Goal: Task Accomplishment & Management: Complete application form

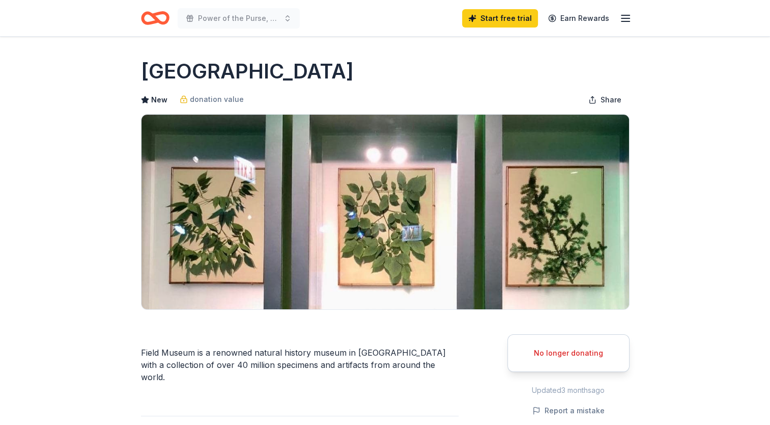
click at [149, 21] on icon "Home" at bounding box center [155, 18] width 29 height 24
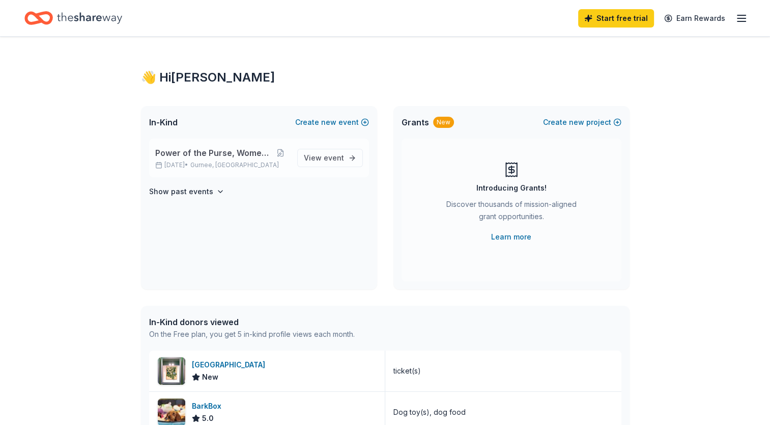
click at [182, 156] on span "Power of the Purse, Women United" at bounding box center [213, 153] width 117 height 12
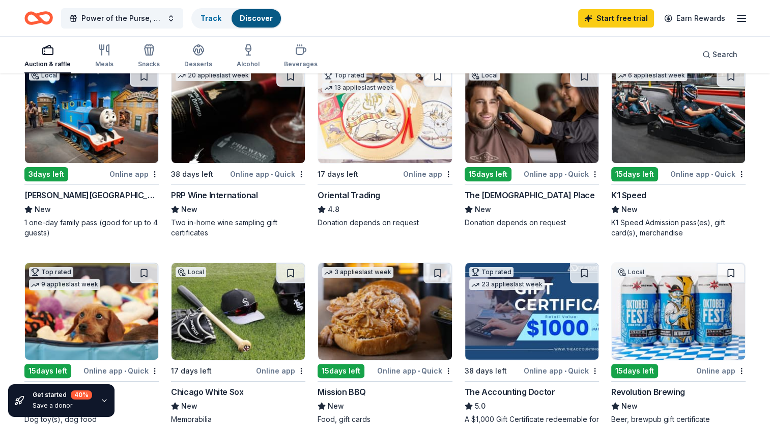
scroll to position [59, 0]
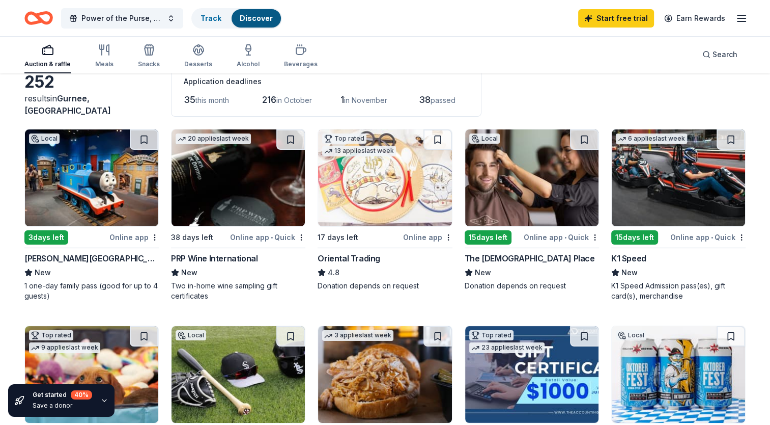
click at [346, 252] on div "Oriental Trading" at bounding box center [349, 258] width 63 height 12
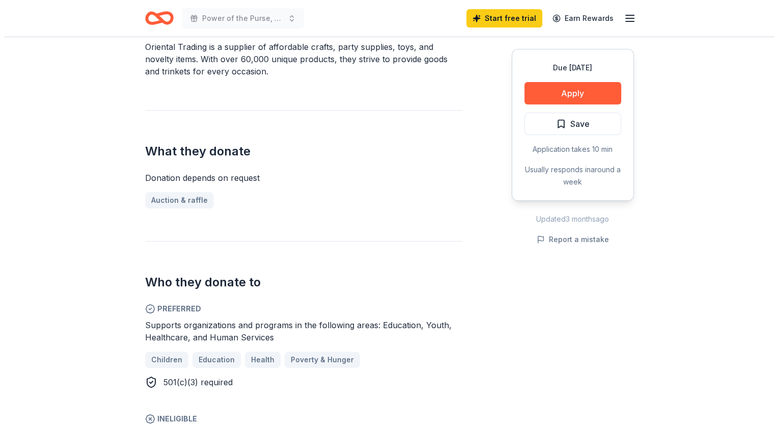
scroll to position [323, 0]
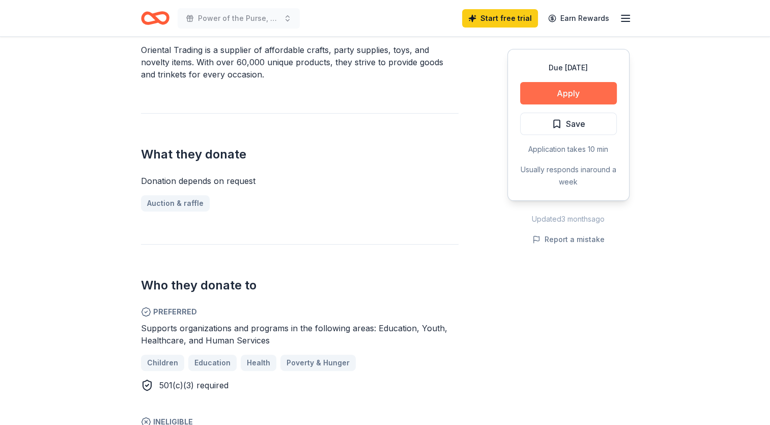
click at [564, 90] on button "Apply" at bounding box center [568, 93] width 97 height 22
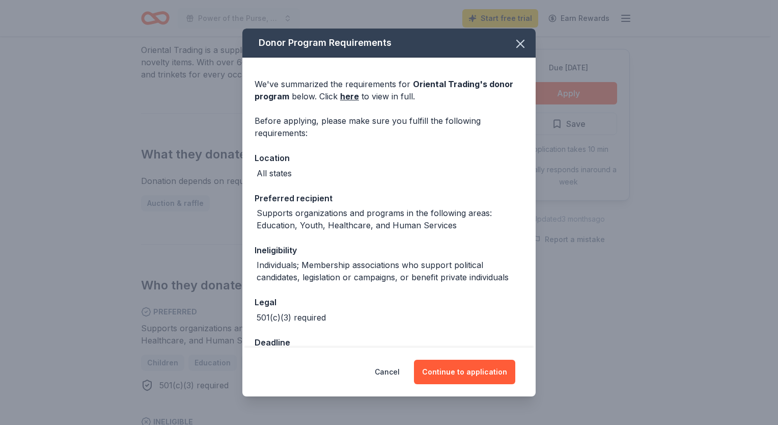
scroll to position [30, 0]
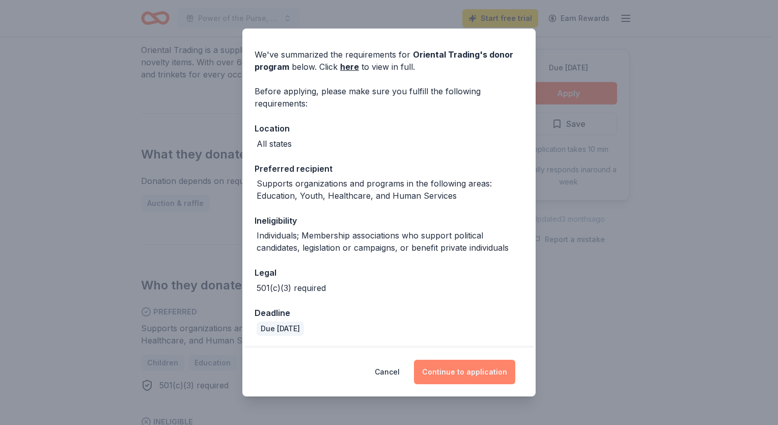
click at [434, 374] on button "Continue to application" at bounding box center [464, 371] width 101 height 24
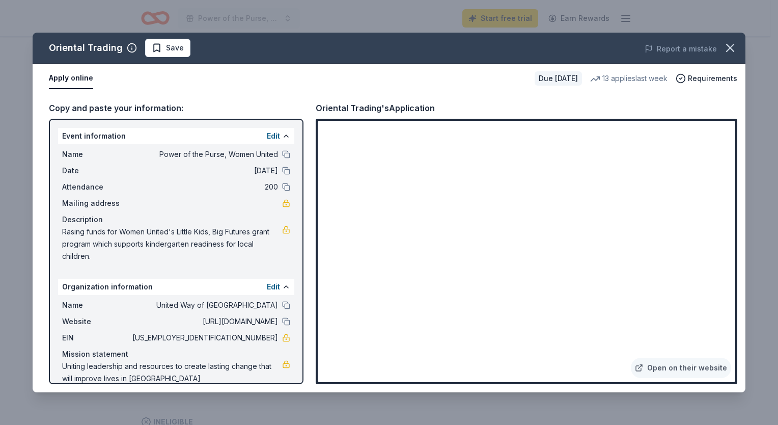
scroll to position [13, 0]
